Goal: Ask a question: Seek information or help from site administrators or community

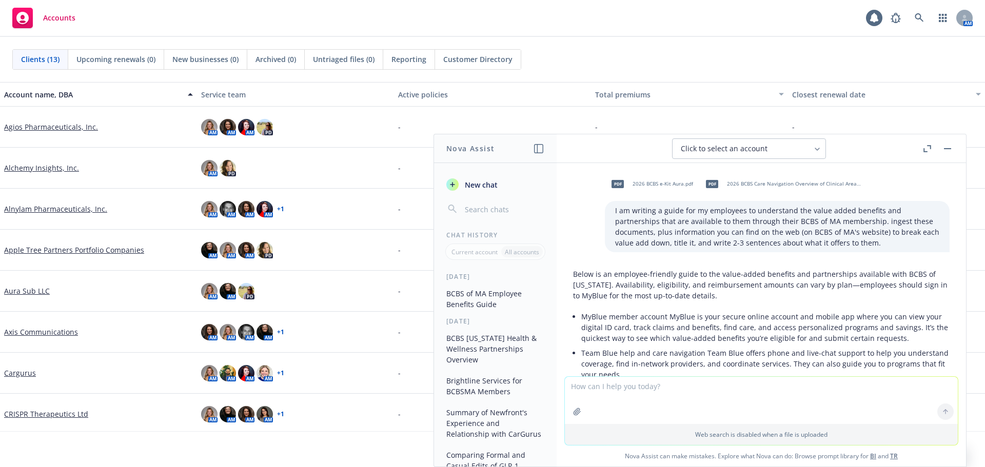
scroll to position [8023, 0]
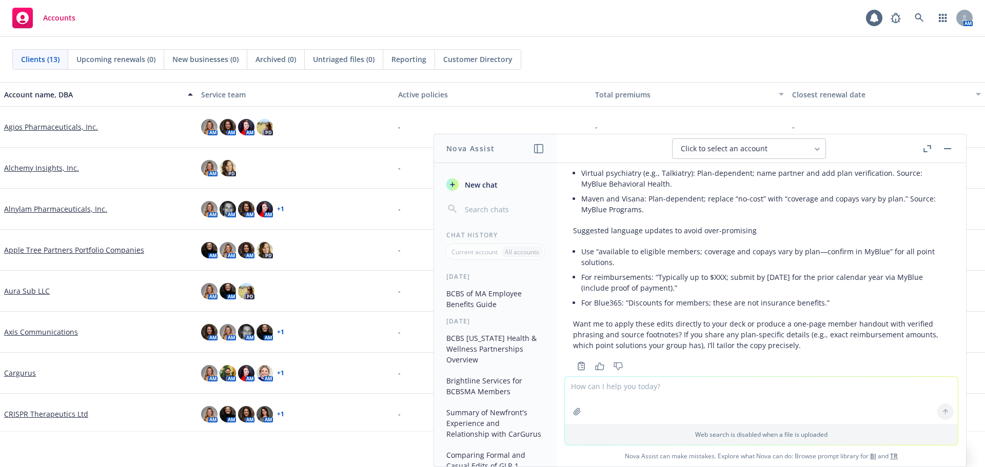
click at [653, 392] on textarea at bounding box center [761, 400] width 393 height 47
type textarea "how do i jump to the bottom row of an excel spreadsheet without scrolling"
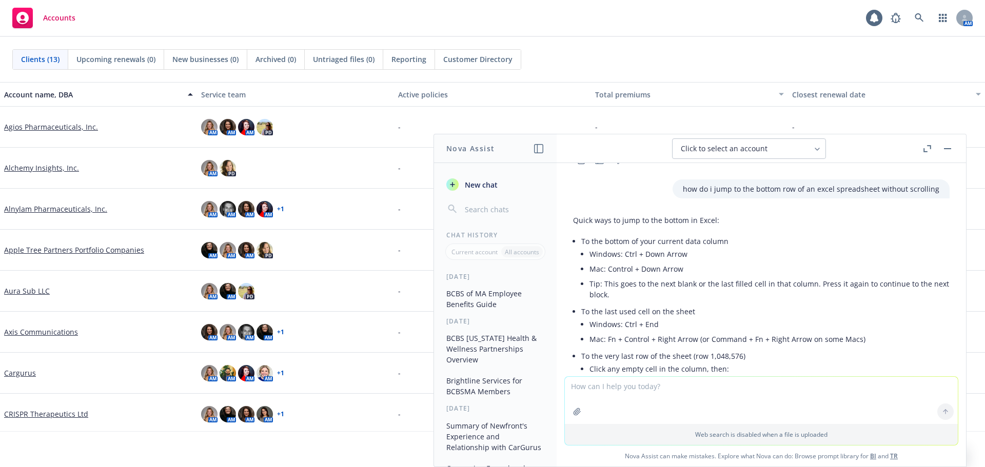
scroll to position [8171, 0]
